Goal: Find specific page/section: Find specific page/section

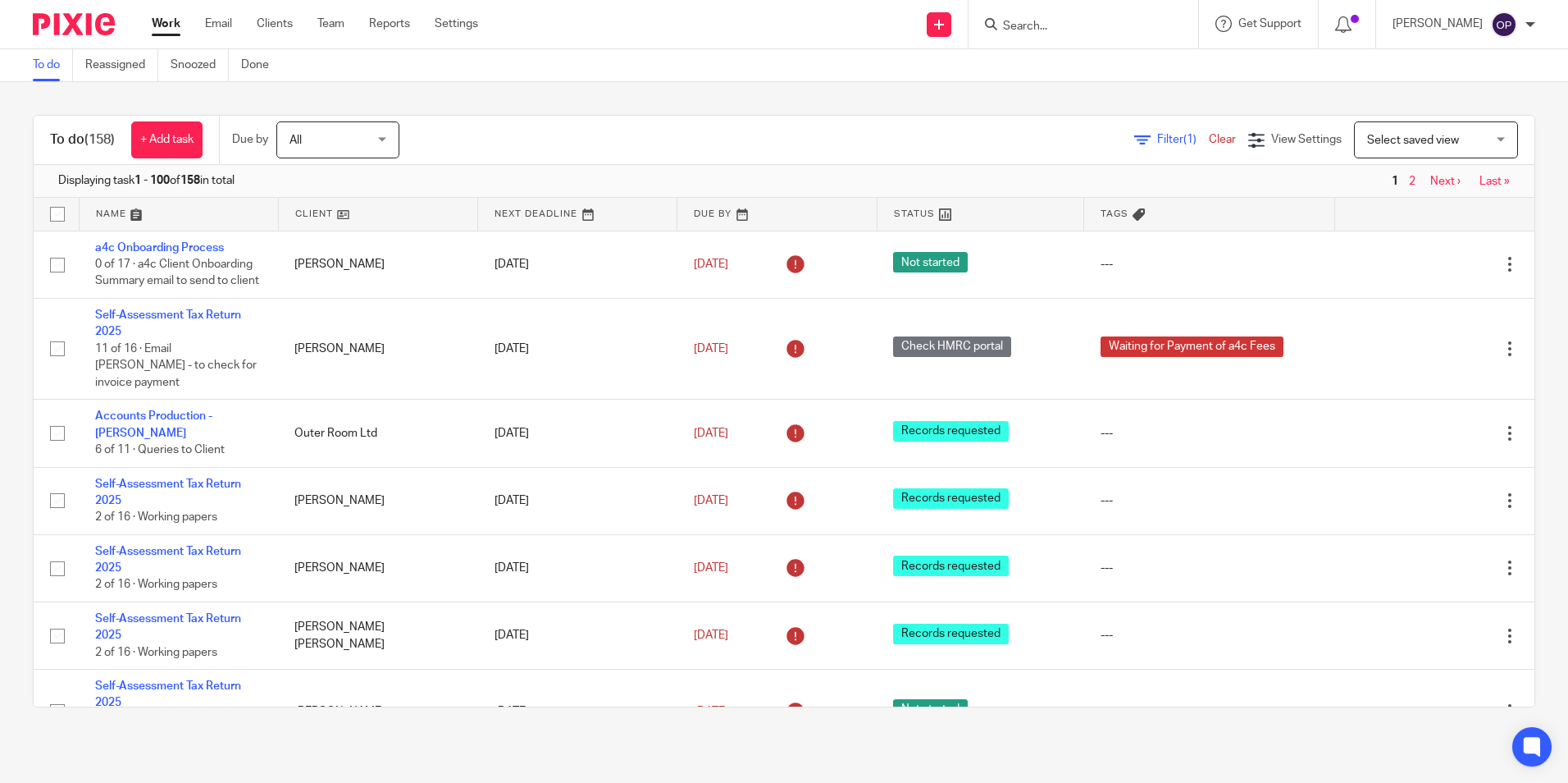
click at [1122, 32] on input "Search" at bounding box center [1075, 26] width 148 height 14
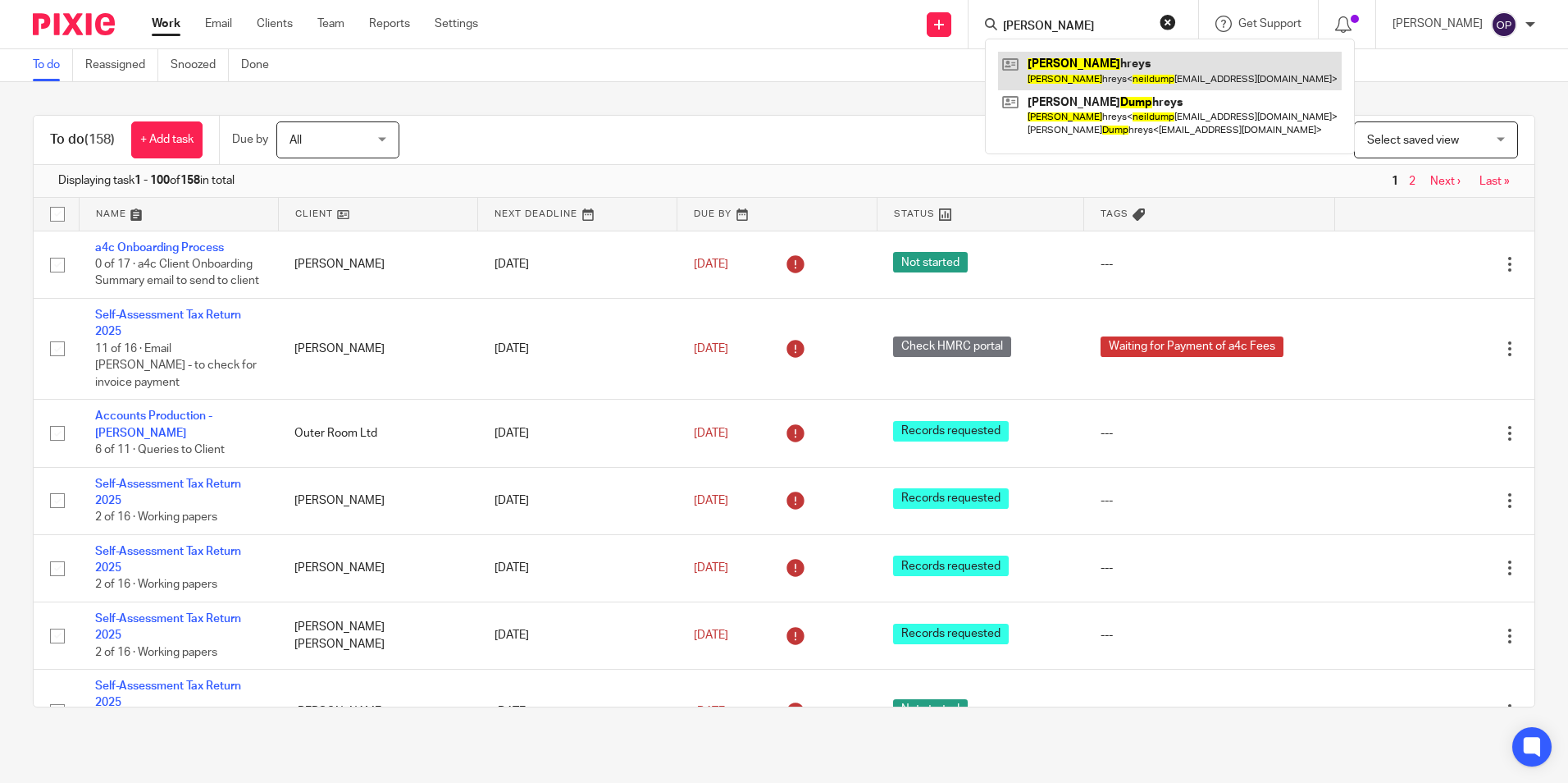
type input "[PERSON_NAME]"
click at [1115, 60] on link at bounding box center [1170, 71] width 344 height 37
